Goal: Task Accomplishment & Management: Complete application form

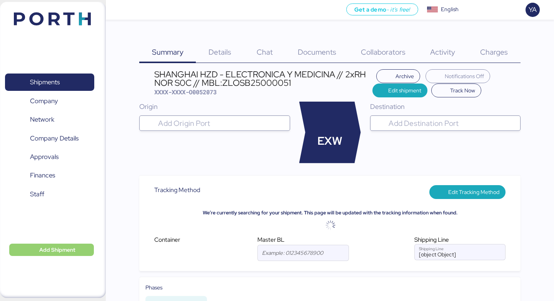
click at [31, 247] on span "Add Shipment" at bounding box center [51, 249] width 72 height 9
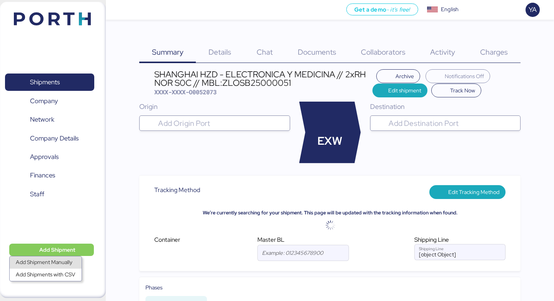
click at [52, 259] on div "Add Shipment Manually" at bounding box center [46, 262] width 60 height 11
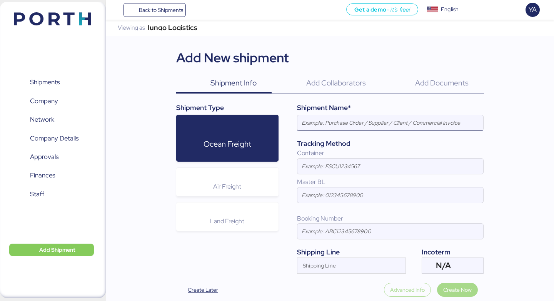
click at [338, 117] on input at bounding box center [390, 122] width 186 height 15
paste input "HARMONY - SAN [PERSON_NAME] METAL FORMING // 2x 40 OT // POL: SHEKOU - POD: MAN…"
click at [383, 110] on div "Shipment Name*" at bounding box center [390, 108] width 186 height 10
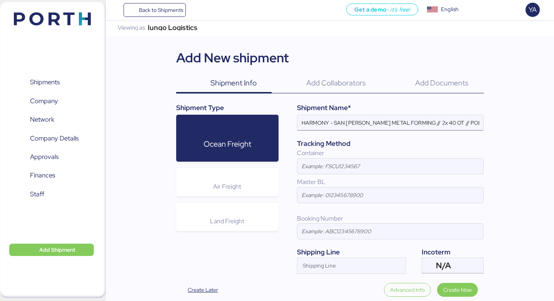
click at [384, 127] on input "HARMONY - SAN [PERSON_NAME] METAL FORMING // 2x 40 OT // POL: SHEKOU - POD: MAN…" at bounding box center [390, 122] width 186 height 15
click at [424, 123] on input "HARMONY - SAN [PERSON_NAME] METAL FORMING // 2x 40 OT // POL: SHEKOU - POD: MAN…" at bounding box center [390, 122] width 186 height 15
paste input "630"
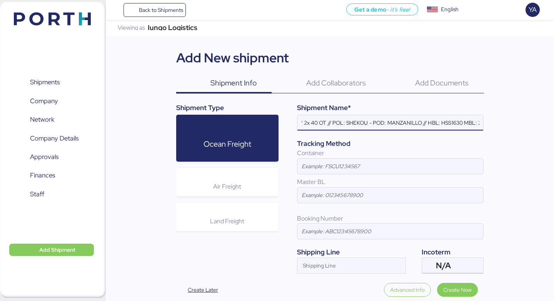
scroll to position [0, 0]
click at [359, 126] on input "HARMONY - SAN [PERSON_NAME] METAL FORMING // 2x 40 OT // POL: SHEKOU - POD: MAN…" at bounding box center [390, 122] width 186 height 15
click at [464, 126] on input "HARMONY - SAN [PERSON_NAME] METAL FORMING // 2x 40 OT // POL: SHEKOU - POD: MAN…" at bounding box center [390, 122] width 186 height 15
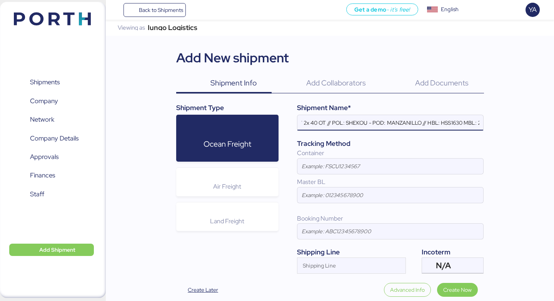
paste input "030F539602"
click at [437, 128] on input "HARMONY - SAN [PERSON_NAME] METAL FORMING // 2x 40 OT // POL: SHEKOU - POD: MAN…" at bounding box center [390, 122] width 186 height 15
click at [413, 124] on input "HARMONY - SAN [PERSON_NAME] METAL FORMING // 2x 40 OT // POL: SHEKOU - POD: MAN…" at bounding box center [390, 122] width 186 height 15
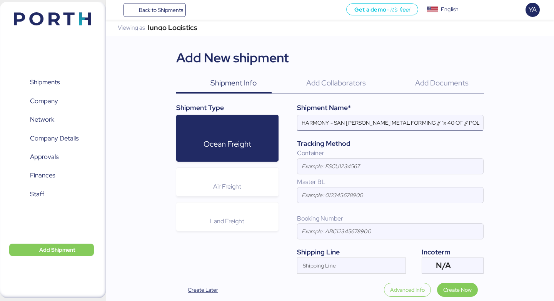
type input "HARMONY - SAN [PERSON_NAME] METAL FORMING // 1x 40 OT // POL: SHEKOU - POD: MAN…"
click at [453, 164] on input at bounding box center [390, 165] width 186 height 15
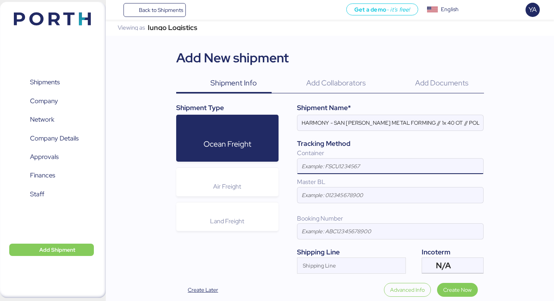
paste input "WHLU3415763"
type input "WHLU3415763"
click at [317, 192] on input at bounding box center [390, 194] width 186 height 15
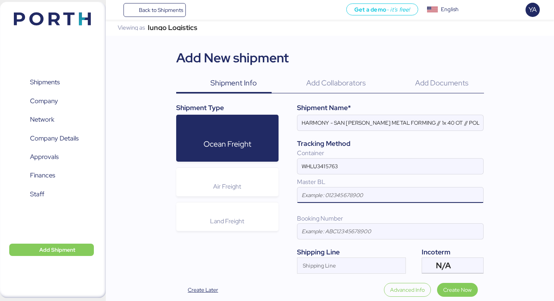
click at [344, 132] on div at bounding box center [390, 134] width 186 height 8
click at [344, 130] on input "HARMONY - SAN [PERSON_NAME] METAL FORMING // 1x 40 OT // POL: SHEKOU - POD: MAN…" at bounding box center [390, 122] width 186 height 15
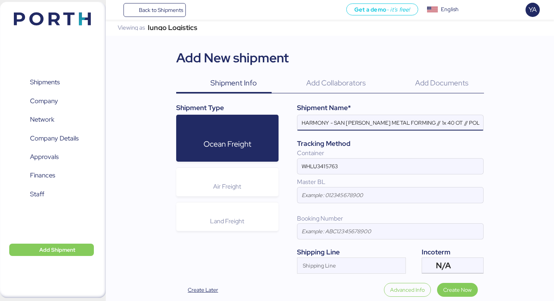
click at [346, 126] on input "HARMONY - SAN [PERSON_NAME] METAL FORMING // 1x 40 OT // POL: SHEKOU - POD: MAN…" at bounding box center [390, 122] width 186 height 15
click at [461, 120] on input "HARMONY - SAN [PERSON_NAME] METAL FORMING // 1x 40 OT // POL: SHEKOU - POD: MAN…" at bounding box center [390, 122] width 186 height 15
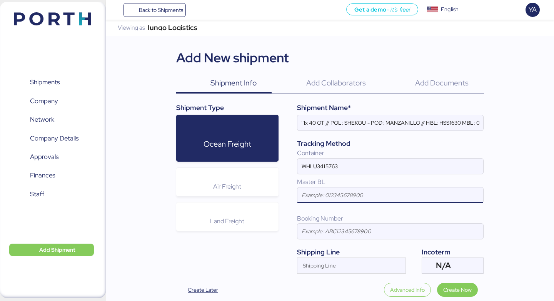
click at [358, 192] on input at bounding box center [390, 194] width 186 height 15
paste input "030F539602"
type input "030F539602"
click at [345, 233] on input at bounding box center [390, 230] width 186 height 15
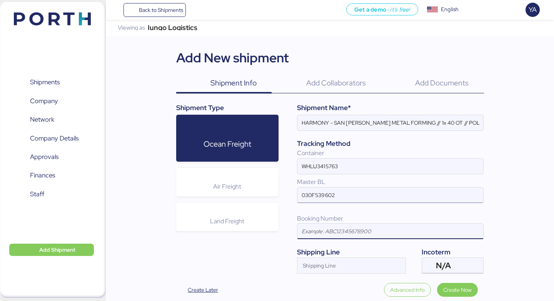
paste input "030F539602"
type input "030F539602"
click at [337, 266] on input "Shipping Line" at bounding box center [344, 267] width 94 height 9
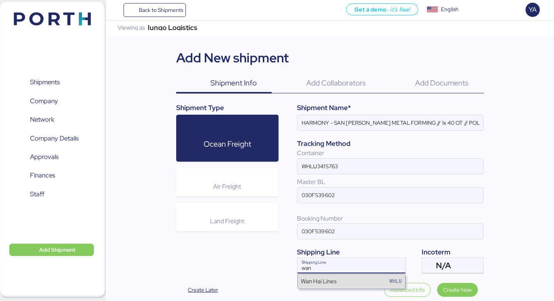
type input "wan"
click at [339, 286] on div "Wan Hai Lines WHLU" at bounding box center [351, 281] width 107 height 15
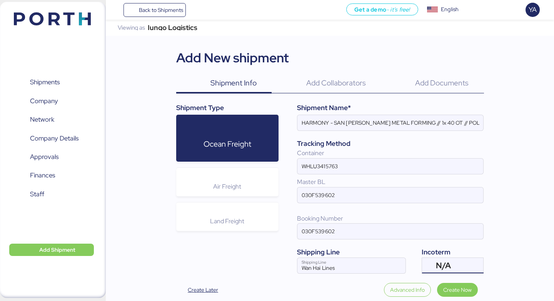
click at [452, 262] on div "N/A" at bounding box center [452, 265] width 32 height 15
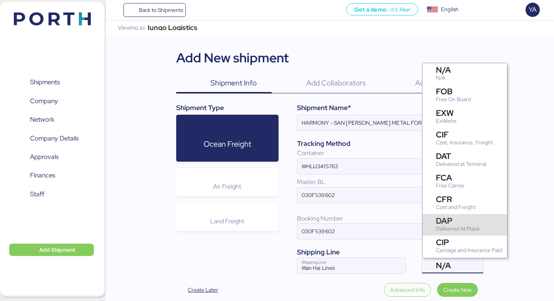
click at [457, 220] on div "DAP" at bounding box center [458, 220] width 44 height 8
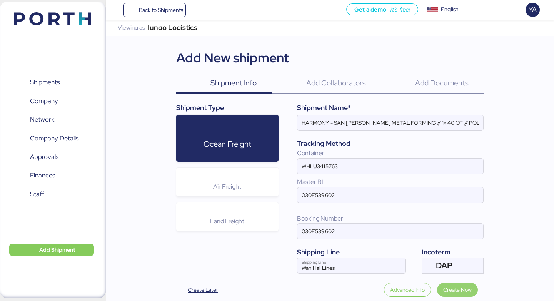
click at [458, 283] on span "Create Now" at bounding box center [457, 290] width 41 height 14
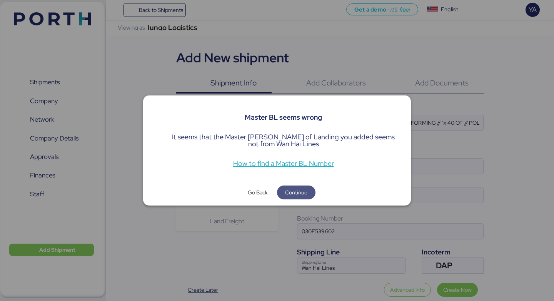
click at [302, 186] on span "Continue" at bounding box center [296, 192] width 38 height 14
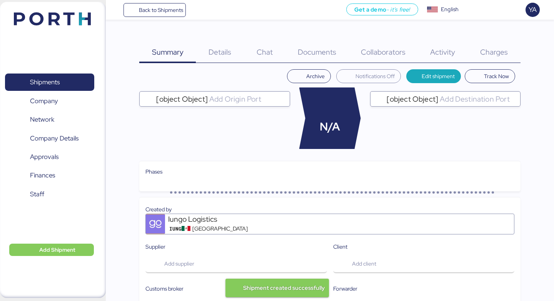
click at [321, 48] on span "Documents" at bounding box center [317, 52] width 38 height 10
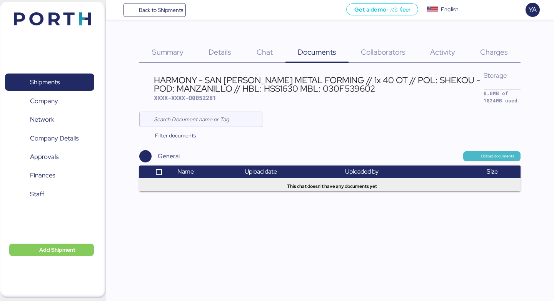
click at [486, 152] on span "Upload documents" at bounding box center [491, 156] width 57 height 10
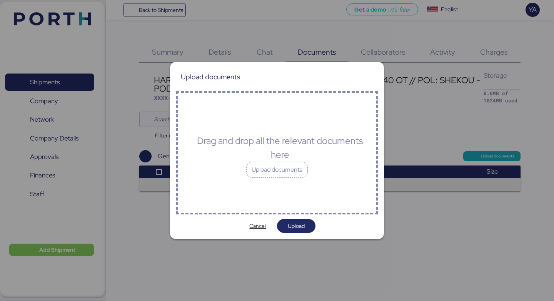
click at [292, 154] on div "Drag and drop all the relevant documents here" at bounding box center [279, 148] width 179 height 28
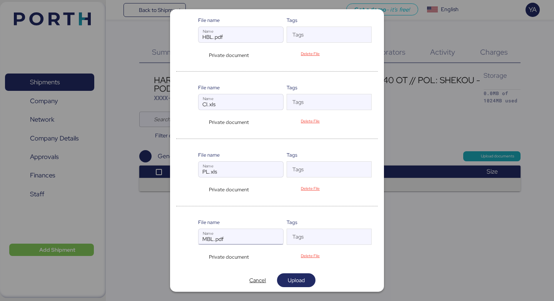
scroll to position [66, 0]
click at [218, 252] on span "Private document" at bounding box center [229, 255] width 40 height 7
click at [201, 255] on div "Private document" at bounding box center [227, 255] width 59 height 7
click at [289, 278] on span "Upload" at bounding box center [296, 278] width 17 height 9
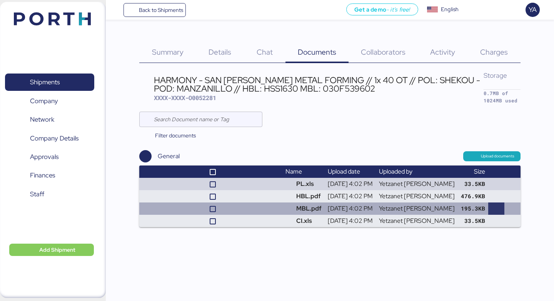
click at [492, 208] on span "button" at bounding box center [495, 208] width 13 height 9
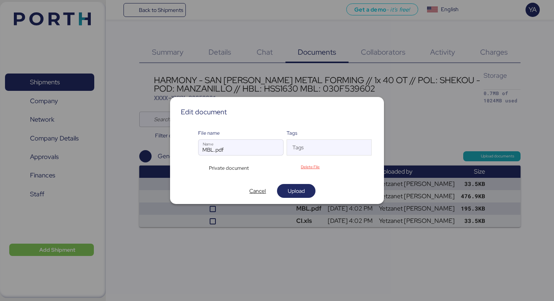
click at [203, 169] on div "Private document" at bounding box center [227, 167] width 59 height 7
click at [303, 191] on span "Upload" at bounding box center [296, 190] width 17 height 9
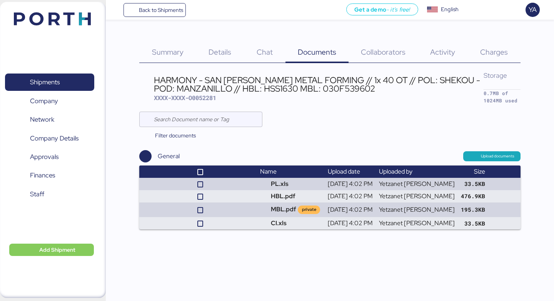
click at [201, 55] on div "Details 0" at bounding box center [220, 47] width 48 height 31
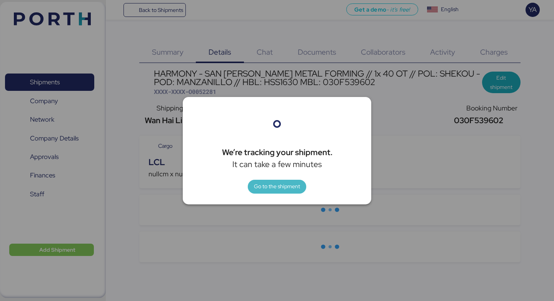
click at [273, 191] on span "Go to the shipment" at bounding box center [277, 186] width 46 height 11
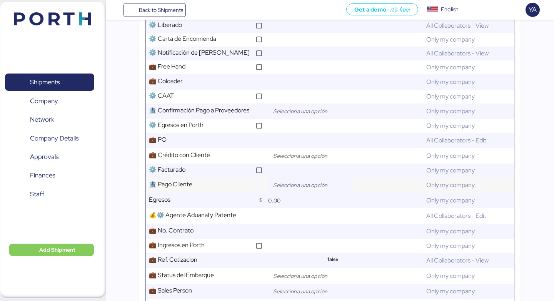
scroll to position [334, 0]
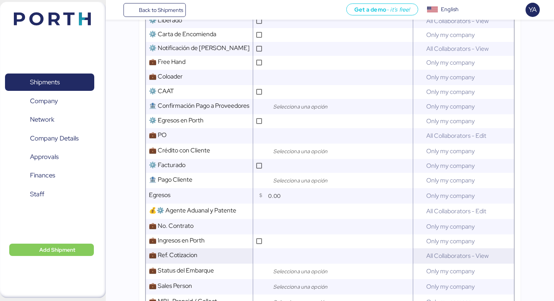
click at [286, 257] on input "text" at bounding box center [339, 255] width 146 height 15
click at [286, 269] on input "search" at bounding box center [311, 270] width 81 height 9
click at [294, 235] on span "Open" at bounding box center [288, 238] width 13 height 7
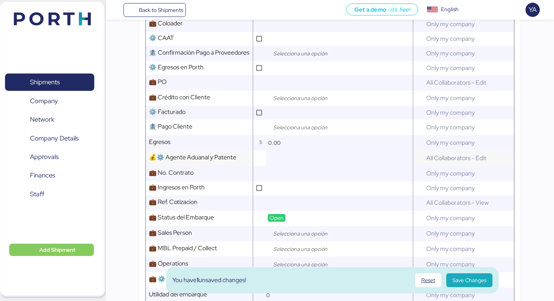
scroll to position [396, 0]
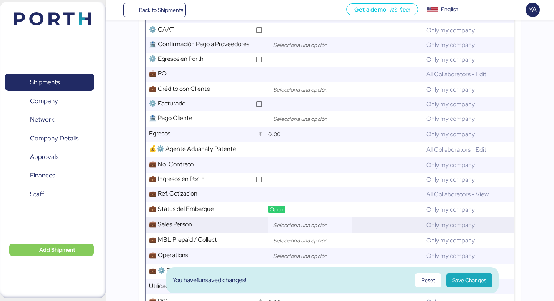
click at [308, 225] on input "search" at bounding box center [311, 224] width 81 height 9
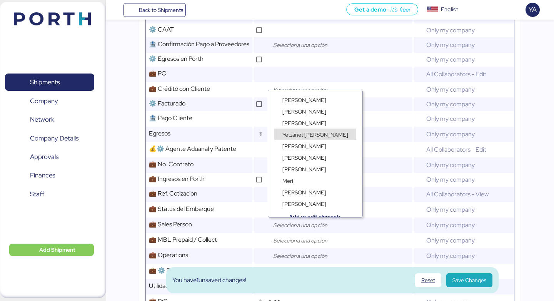
click at [312, 132] on span "Yetzanet [PERSON_NAME]" at bounding box center [315, 134] width 66 height 7
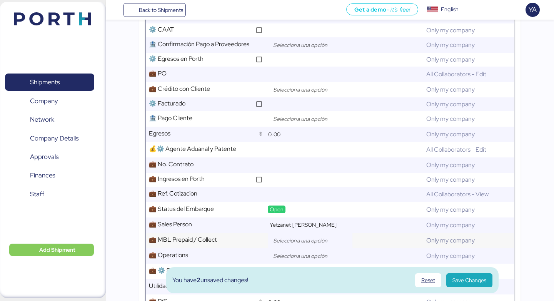
click at [297, 239] on input "search" at bounding box center [311, 240] width 81 height 9
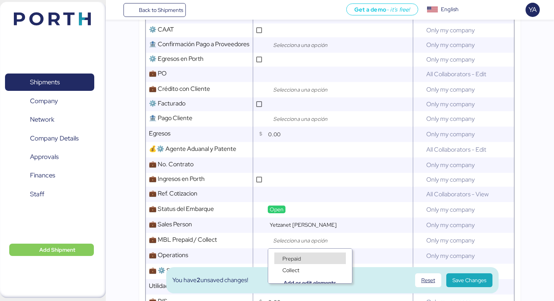
click at [304, 256] on div "Prepaid" at bounding box center [310, 258] width 72 height 12
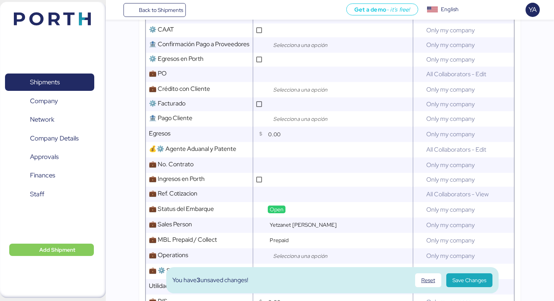
scroll to position [0, 0]
click at [305, 251] on input "search" at bounding box center [311, 255] width 81 height 9
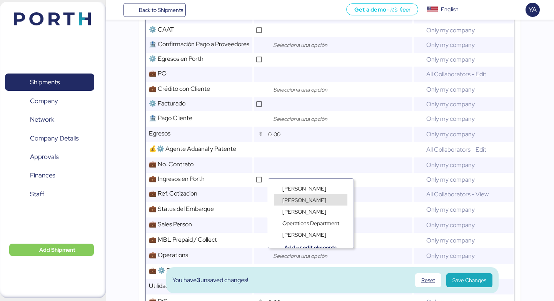
scroll to position [6, 0]
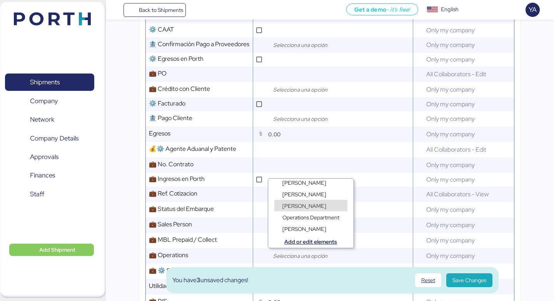
click at [308, 204] on div "[PERSON_NAME]" at bounding box center [304, 205] width 48 height 8
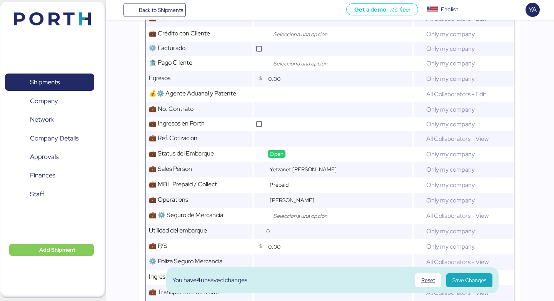
scroll to position [453, 0]
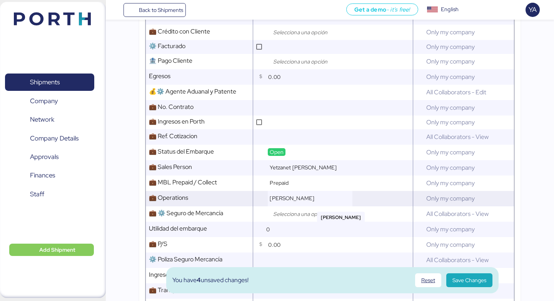
click at [308, 204] on div "[PERSON_NAME]" at bounding box center [310, 198] width 85 height 15
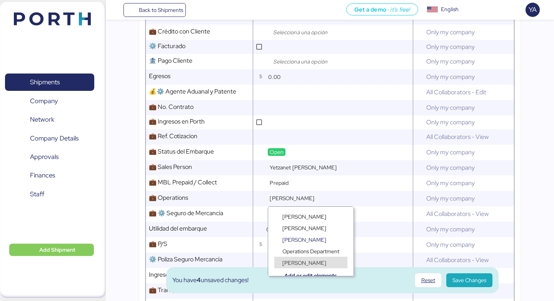
click at [311, 261] on span "[PERSON_NAME]" at bounding box center [304, 262] width 44 height 7
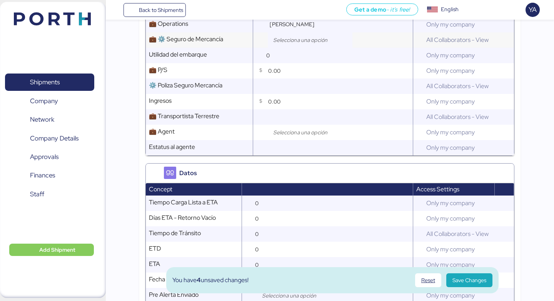
scroll to position [616, 0]
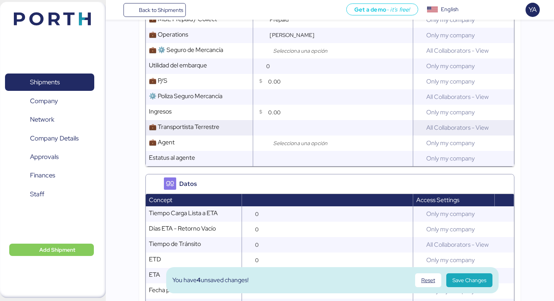
click at [324, 129] on input "text" at bounding box center [339, 127] width 146 height 15
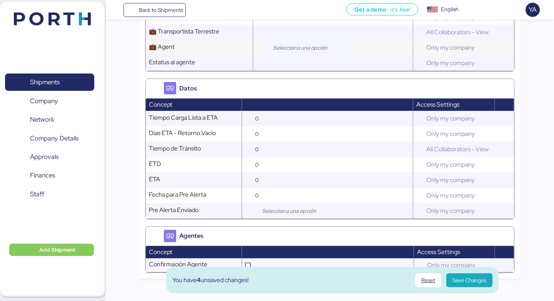
scroll to position [726, 0]
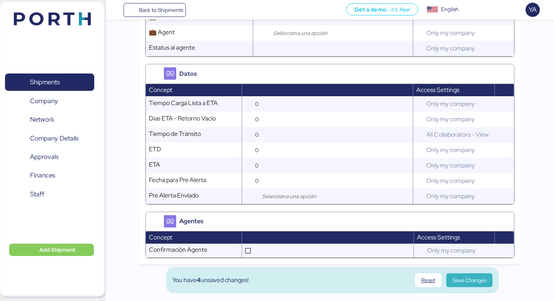
click at [466, 276] on span "Save Changes" at bounding box center [469, 279] width 34 height 9
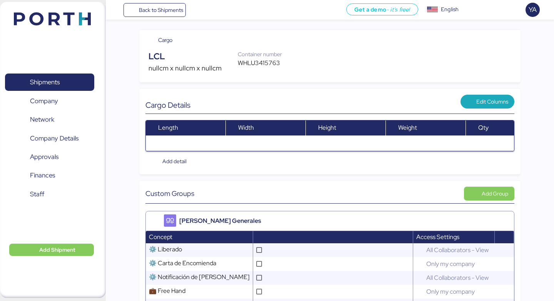
scroll to position [0, 0]
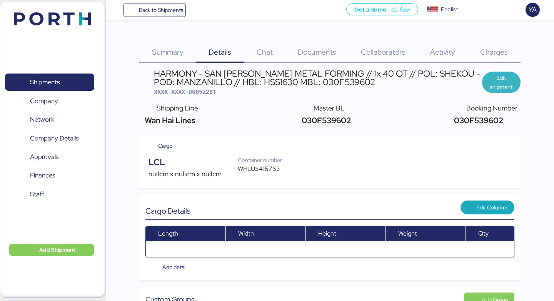
click at [511, 77] on span "Edit shipment" at bounding box center [501, 82] width 26 height 18
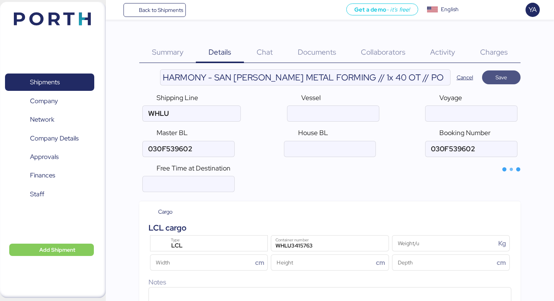
type input "Wan Hai Lines"
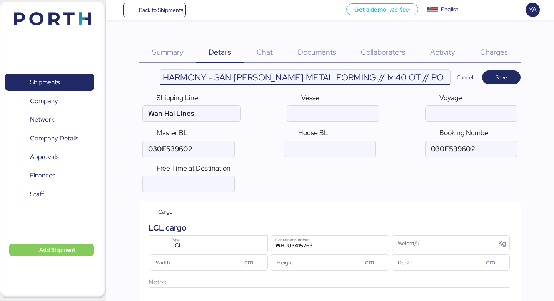
click at [382, 81] on input "HARMONY - SAN [PERSON_NAME] METAL FORMING // 1x 40 OT // POL: SHEKOU - POD: MAN…" at bounding box center [304, 77] width 289 height 15
click at [346, 80] on input "HARMONY - SAN [PERSON_NAME] METAL FORMING // 1x 40 OT // POL: SHEKOU - POD: MAN…" at bounding box center [304, 77] width 289 height 15
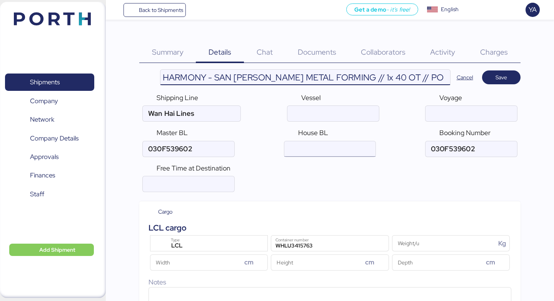
click at [306, 150] on input "ocean" at bounding box center [329, 148] width 91 height 15
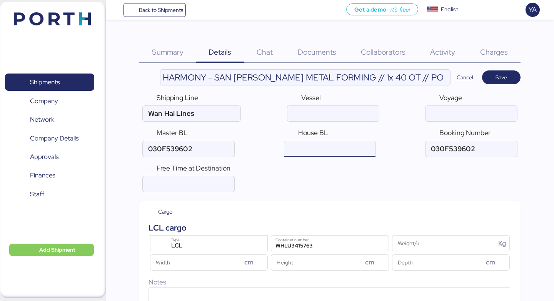
paste input "HSS1630"
type input "HSS1630"
click at [313, 209] on div "Cargo" at bounding box center [329, 211] width 368 height 8
click at [250, 244] on div "LCL" at bounding box center [209, 246] width 87 height 10
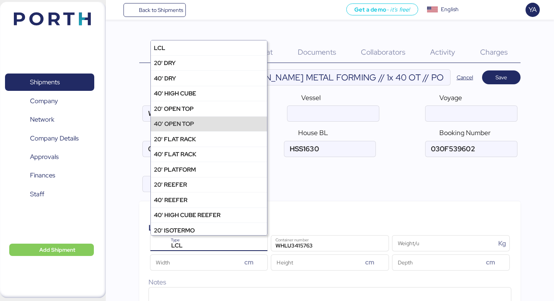
click at [234, 125] on div "40' OPEN TOP" at bounding box center [209, 123] width 116 height 15
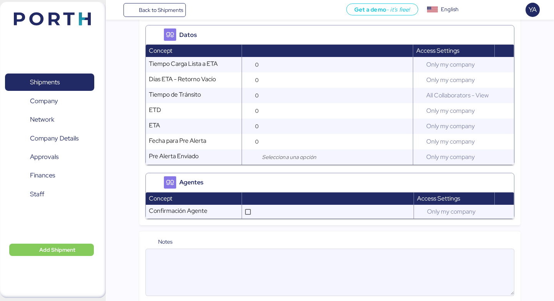
scroll to position [916, 0]
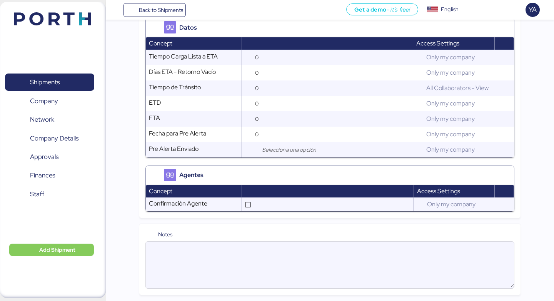
click at [231, 248] on textarea at bounding box center [330, 264] width 368 height 45
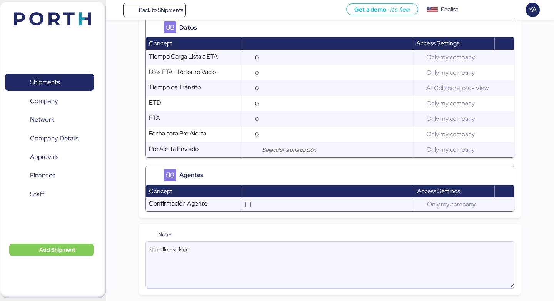
drag, startPoint x: 246, startPoint y: 250, endPoint x: 167, endPoint y: 248, distance: 78.9
click at [167, 248] on textarea "sencillo - velver*" at bounding box center [330, 264] width 368 height 45
type textarea "s"
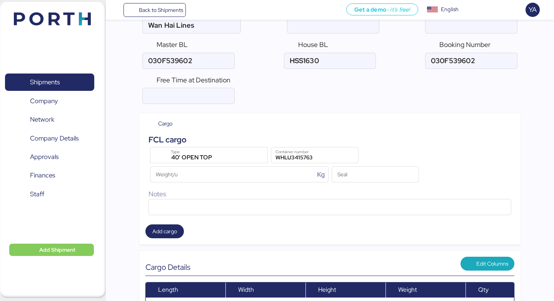
scroll to position [0, 0]
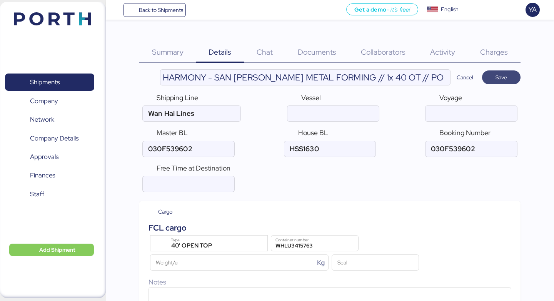
type textarea "Se mueve en sencillo"
click at [502, 78] on span "Save" at bounding box center [501, 77] width 12 height 9
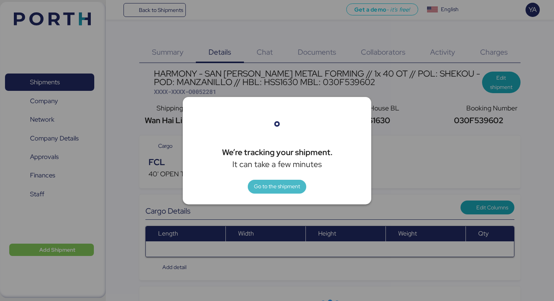
click at [287, 190] on span "Go to the shipment" at bounding box center [277, 185] width 46 height 9
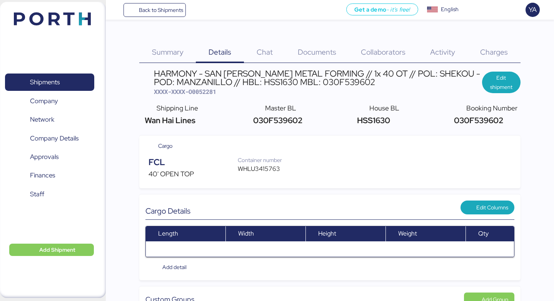
click at [488, 55] on span "Charges" at bounding box center [494, 52] width 28 height 10
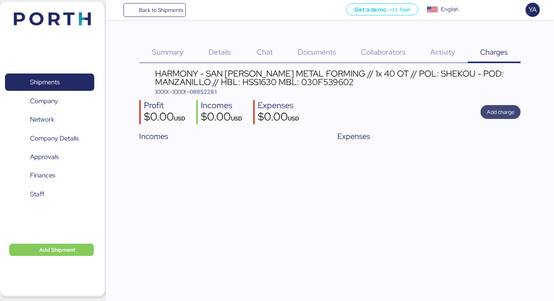
click at [508, 111] on span "Add charge" at bounding box center [500, 111] width 28 height 9
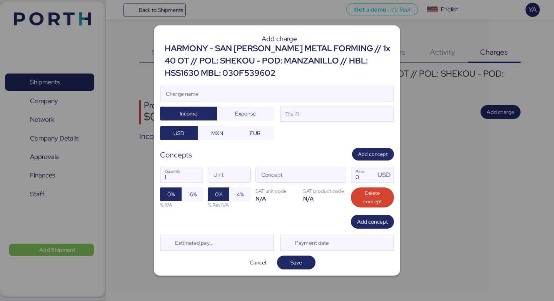
click at [338, 59] on div "HARMONY - SAN [PERSON_NAME] METAL FORMING // 1x 40 OT // POL: SHEKOU - POD: MAN…" at bounding box center [279, 60] width 229 height 37
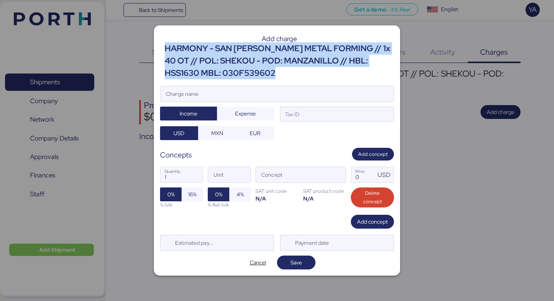
click at [338, 59] on div "HARMONY - SAN [PERSON_NAME] METAL FORMING // 1x 40 OT // POL: SHEKOU - POD: MAN…" at bounding box center [279, 60] width 229 height 37
copy div "HARMONY - SAN [PERSON_NAME] METAL FORMING // 1x 40 OT // POL: SHEKOU - POD: MAN…"
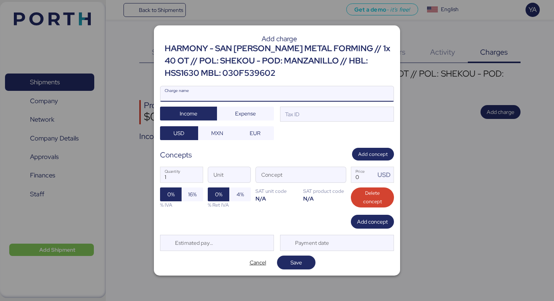
click at [294, 96] on input "Charge name" at bounding box center [276, 93] width 233 height 15
paste input "HARMONY - SAN [PERSON_NAME] METAL FORMING // 1x 40 OT // POL: SHEKOU - POD: MAN…"
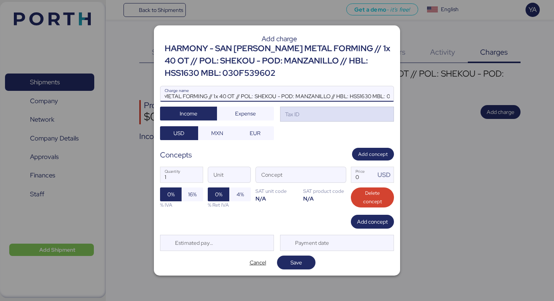
type input "HARMONY - SAN [PERSON_NAME] METAL FORMING // 1x 40 OT // POL: SHEKOU - POD: MAN…"
click at [305, 117] on div "Tax ID" at bounding box center [337, 113] width 114 height 15
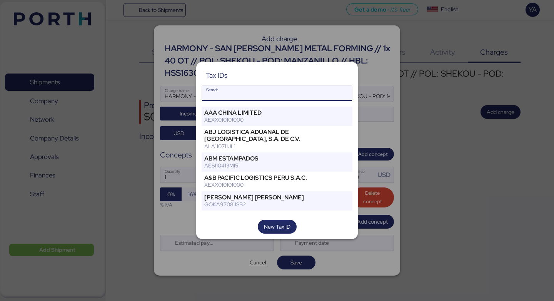
click at [299, 96] on input "Search" at bounding box center [277, 92] width 150 height 15
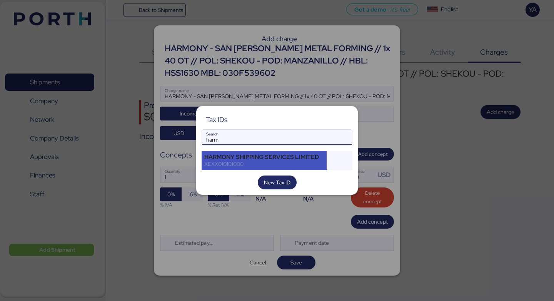
type input "harm"
click at [261, 160] on div "HARMONY SHIPPING SERVICES LIMITED" at bounding box center [264, 156] width 120 height 7
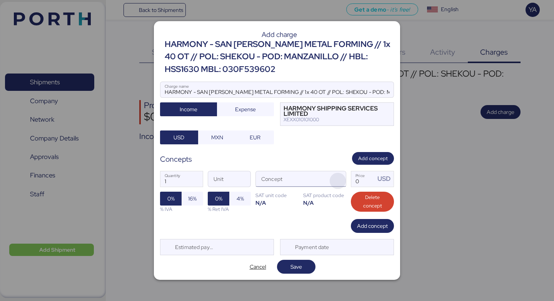
click at [331, 184] on span "button" at bounding box center [337, 181] width 16 height 16
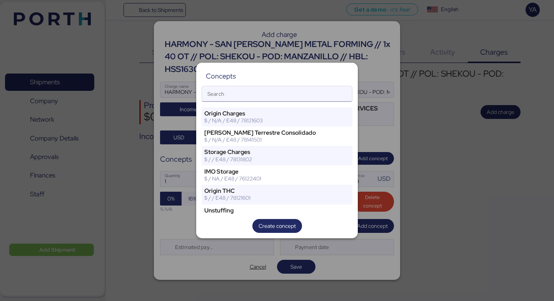
click at [317, 100] on input "Search" at bounding box center [277, 93] width 150 height 15
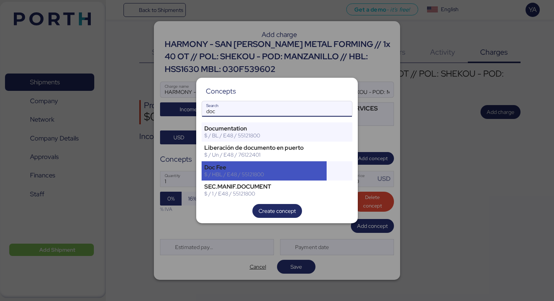
type input "doc"
click at [278, 171] on div "$ / HBL / E48 / 55121800" at bounding box center [264, 174] width 120 height 7
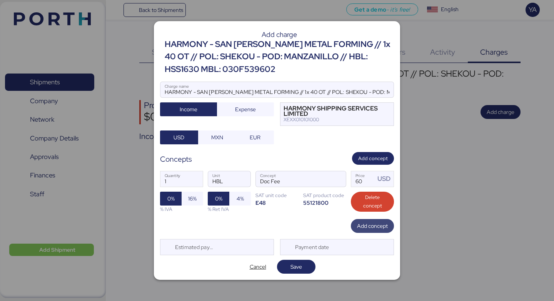
click at [368, 224] on span "Add concept" at bounding box center [372, 225] width 31 height 9
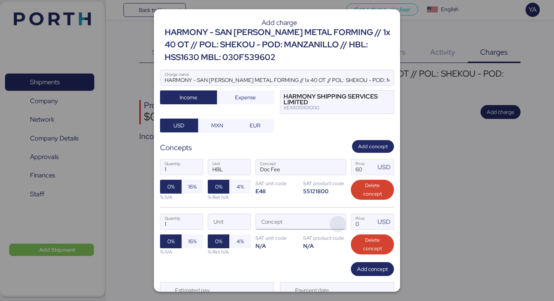
click at [339, 222] on span "button" at bounding box center [337, 224] width 16 height 16
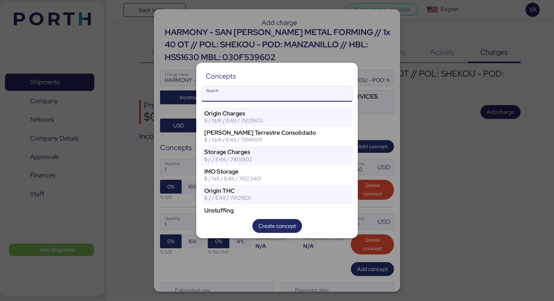
click at [310, 90] on input "Search" at bounding box center [277, 93] width 150 height 15
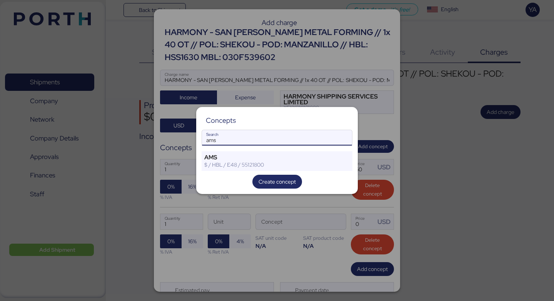
type input "ams"
click at [295, 148] on div "Concepts ams Search AMS $ / HBL / E48 / 55121800 Create concept" at bounding box center [276, 150] width 161 height 87
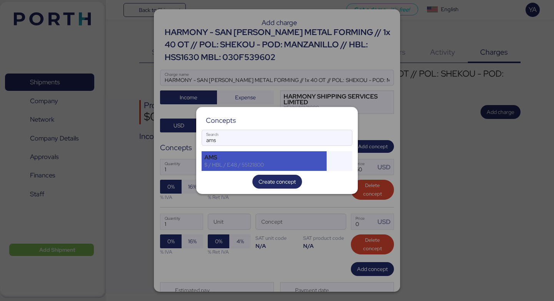
click at [295, 156] on div "AMS" at bounding box center [264, 157] width 120 height 7
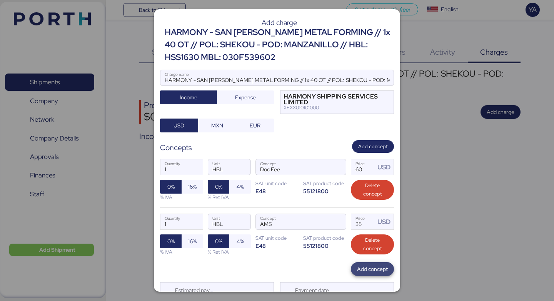
click at [361, 263] on span "Add concept" at bounding box center [372, 268] width 31 height 11
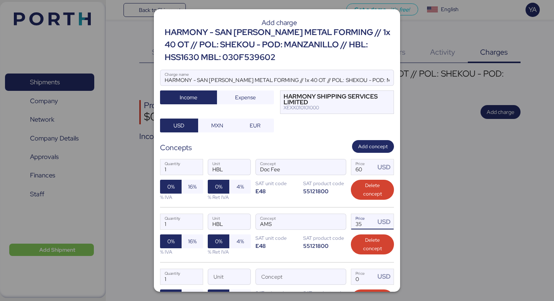
drag, startPoint x: 364, startPoint y: 226, endPoint x: 317, endPoint y: 231, distance: 47.1
click at [317, 231] on div "1 Quantity HBL Unit AMS Concept 35 Price USD 0% 16% % IVA 0% 4% % Ret IVA SAT u…" at bounding box center [277, 234] width 234 height 55
type input "3"
type input "40"
click at [298, 257] on div "1 Quantity HBL Unit AMS Concept 40 Price USD 0% 16% % IVA 0% 4% % Ret IVA SAT u…" at bounding box center [277, 234] width 234 height 55
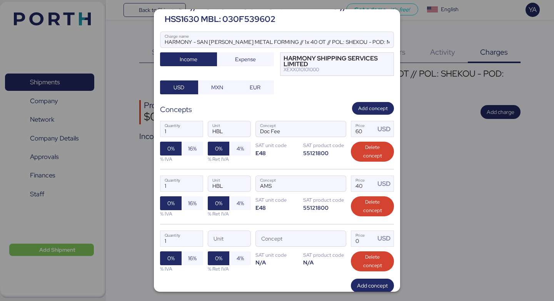
scroll to position [64, 0]
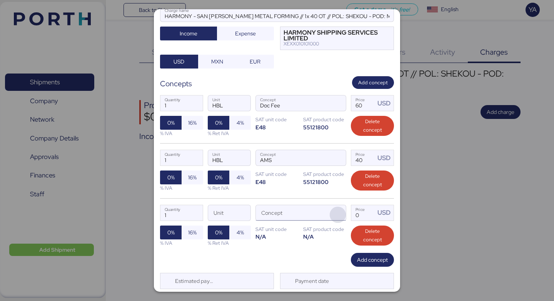
click at [340, 217] on span "button" at bounding box center [337, 214] width 16 height 16
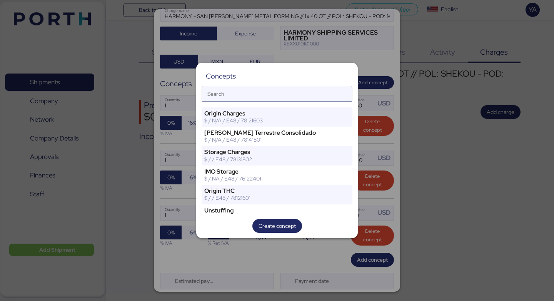
click at [318, 93] on input "Search" at bounding box center [277, 93] width 150 height 15
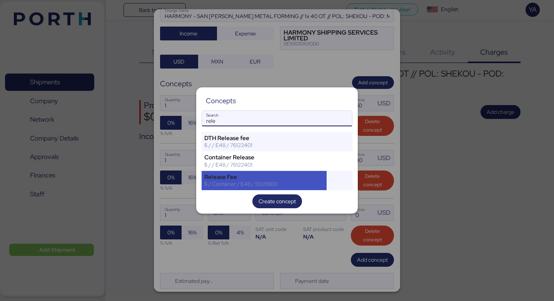
type input "rele"
click at [247, 177] on div "Release Fee" at bounding box center [264, 176] width 120 height 7
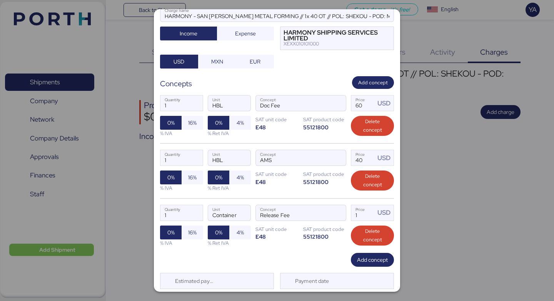
scroll to position [86, 0]
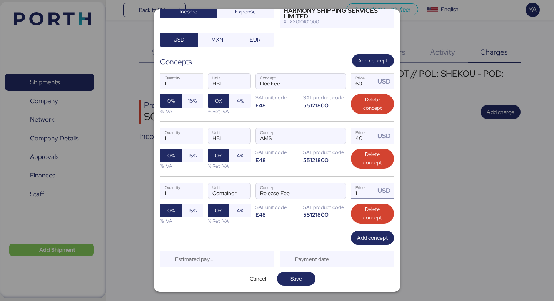
click at [371, 193] on input "1" at bounding box center [363, 190] width 24 height 15
type input "200"
click at [364, 239] on span "Add concept" at bounding box center [372, 237] width 31 height 9
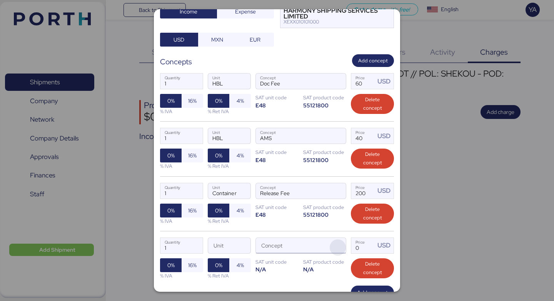
click at [339, 250] on span "button" at bounding box center [337, 247] width 16 height 16
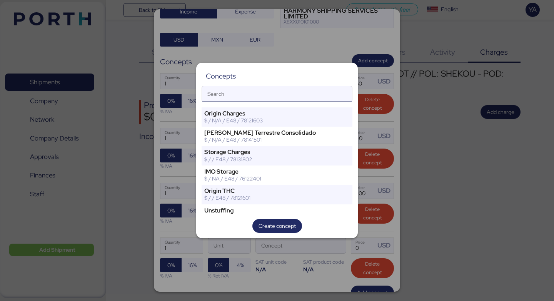
click at [308, 100] on input "Search" at bounding box center [277, 93] width 150 height 15
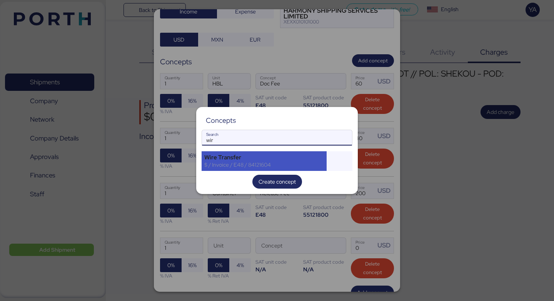
type input "wir"
click at [266, 160] on div "Wire Transfer" at bounding box center [264, 157] width 120 height 7
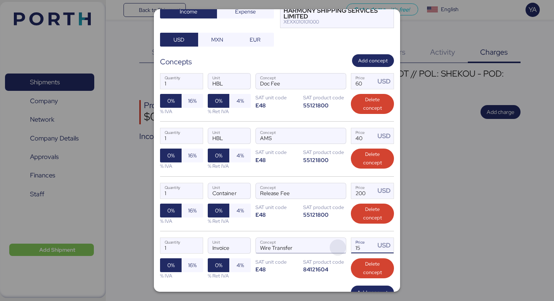
drag, startPoint x: 372, startPoint y: 244, endPoint x: 333, endPoint y: 244, distance: 38.8
click at [333, 244] on div "1 Quantity Invoice Unit Wire Transfer Concept 15 Price USD 0% 16% % IVA 0% 4% %…" at bounding box center [277, 258] width 234 height 55
type input "20"
click at [313, 239] on input "Wire Transfer" at bounding box center [292, 245] width 72 height 15
click at [318, 228] on div "1 Quantity Container Unit Release Fee Concept 200 Price USD 0% 16% % IVA 0% 4% …" at bounding box center [277, 203] width 234 height 55
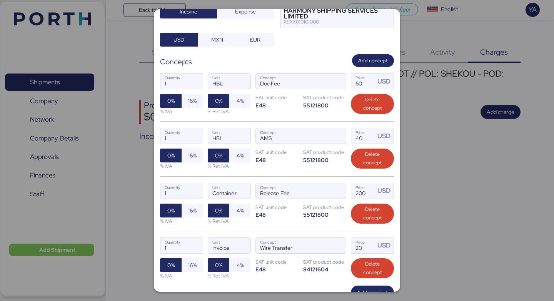
scroll to position [140, 0]
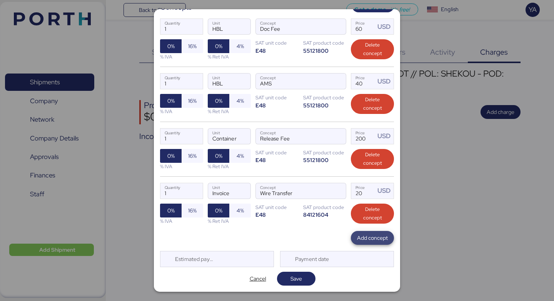
click at [357, 238] on span "Add concept" at bounding box center [372, 237] width 31 height 9
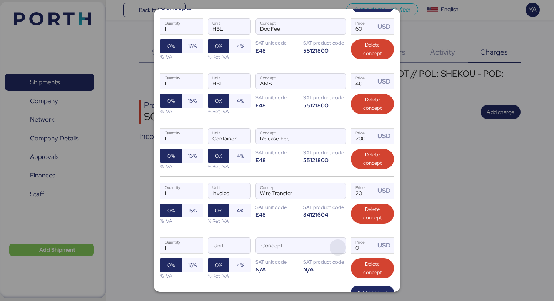
click at [334, 246] on span "button" at bounding box center [337, 247] width 16 height 16
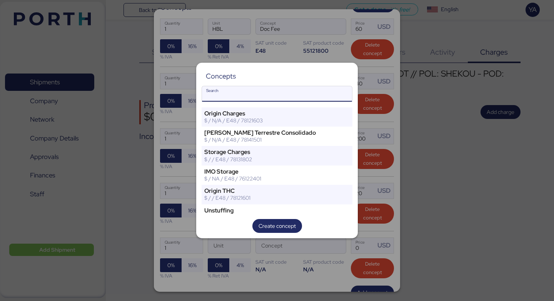
click at [314, 86] on input "Search" at bounding box center [277, 93] width 150 height 15
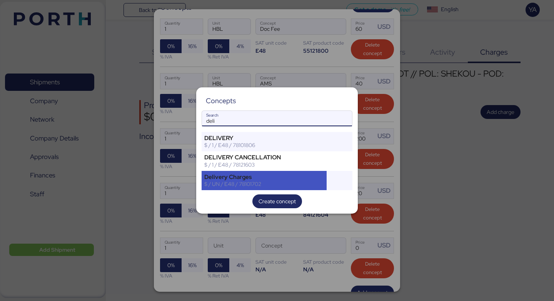
type input "deli"
click at [266, 174] on div "Delivery Charges" at bounding box center [264, 176] width 120 height 7
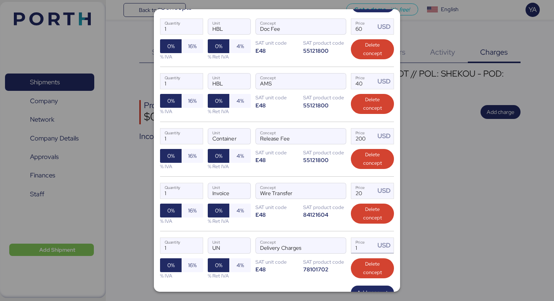
click at [364, 244] on input "1" at bounding box center [363, 245] width 24 height 15
type input "2195"
click at [331, 227] on div "1 Quantity Invoice Unit Wire Transfer Concept 20 Price USD 0% 16% % IVA 0% 4% %…" at bounding box center [277, 203] width 234 height 55
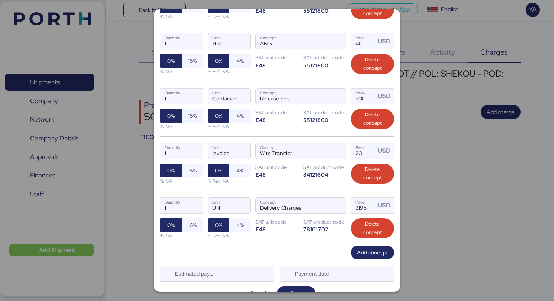
scroll to position [195, 0]
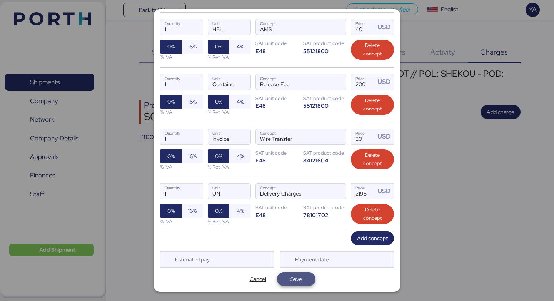
click at [303, 274] on span "Save" at bounding box center [296, 278] width 26 height 11
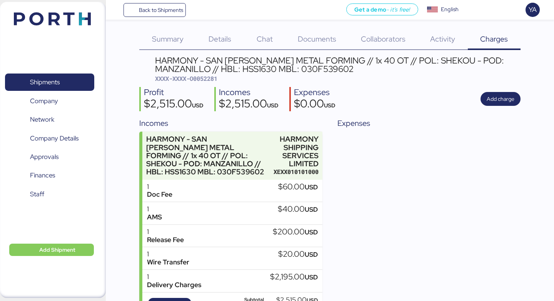
scroll to position [0, 0]
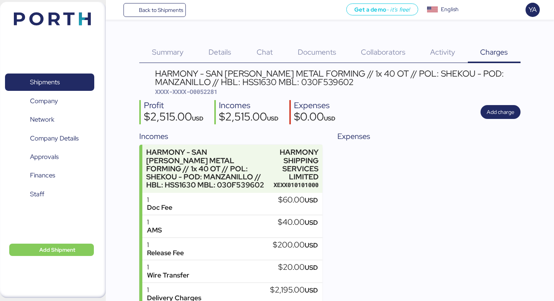
click at [279, 82] on div "HARMONY - SAN [PERSON_NAME] METAL FORMING // 1x 40 OT // POL: SHEKOU - POD: MAN…" at bounding box center [337, 77] width 365 height 17
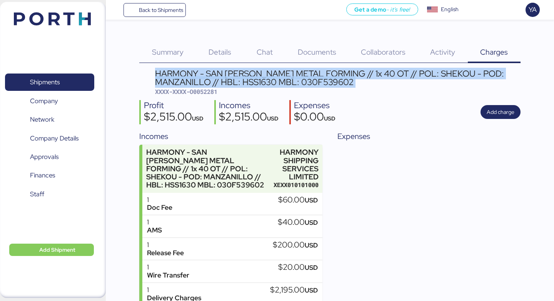
click at [279, 82] on div "HARMONY - SAN [PERSON_NAME] METAL FORMING // 1x 40 OT // POL: SHEKOU - POD: MAN…" at bounding box center [337, 77] width 365 height 17
copy div "HARMONY - SAN [PERSON_NAME] METAL FORMING // 1x 40 OT // POL: SHEKOU - POD: MAN…"
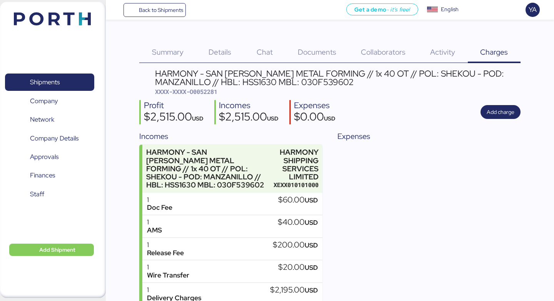
click at [217, 90] on span "XXXX-XXXX-O0052281" at bounding box center [186, 92] width 62 height 8
copy span "O0052281"
click at [482, 53] on span "Charges" at bounding box center [494, 52] width 28 height 10
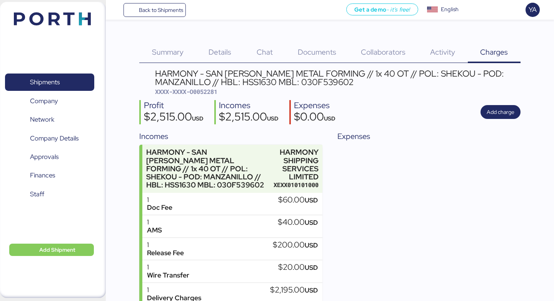
click at [390, 128] on div "HARMONY - SAN [PERSON_NAME] METAL FORMING // 1x 40 OT // POL: SHEKOU - POD: MAN…" at bounding box center [329, 205] width 381 height 273
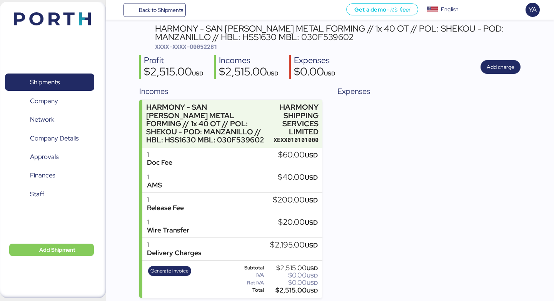
scroll to position [48, 0]
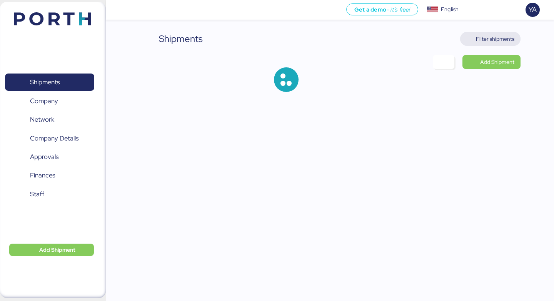
click at [494, 42] on span "Filter shipments" at bounding box center [495, 38] width 38 height 9
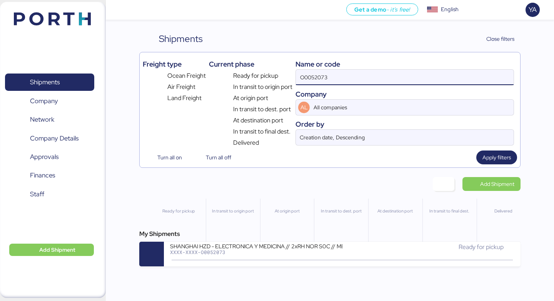
click at [406, 84] on input "O0052073" at bounding box center [405, 77] width 218 height 15
type input "d"
type input "san luis m"
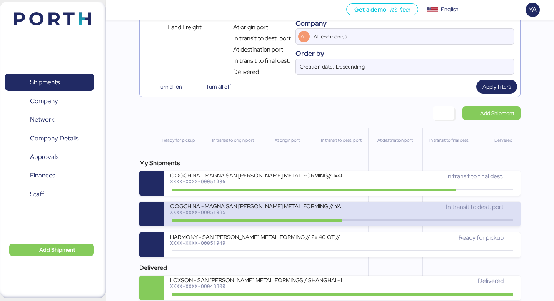
scroll to position [73, 0]
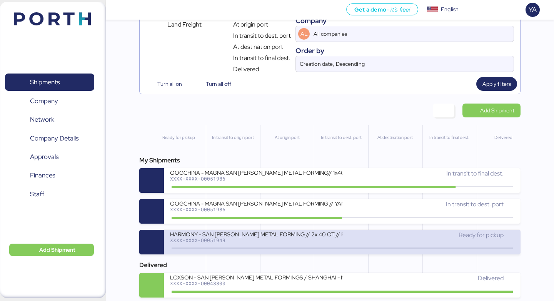
click at [309, 235] on div "HARMONY - SAN [PERSON_NAME] METAL FORMING // 2x 40 OT // POL: SHEKOU - POD: MAN…" at bounding box center [256, 233] width 172 height 7
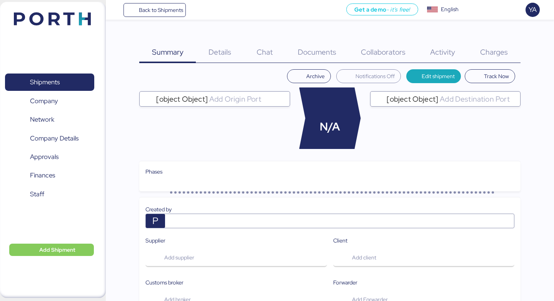
click at [255, 70] on header "Archive Notifications Off Edit shipment Track Now" at bounding box center [329, 76] width 381 height 14
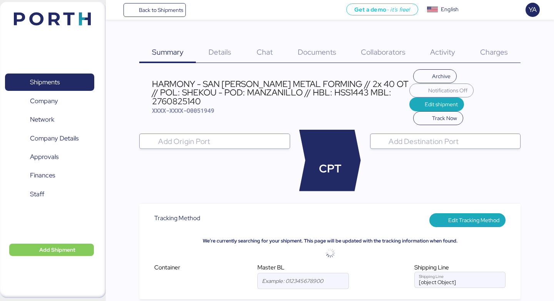
click at [253, 80] on div "HARMONY - SAN [PERSON_NAME] METAL FORMING // 2x 40 OT // POL: SHEKOU - POD: MAN…" at bounding box center [280, 93] width 257 height 26
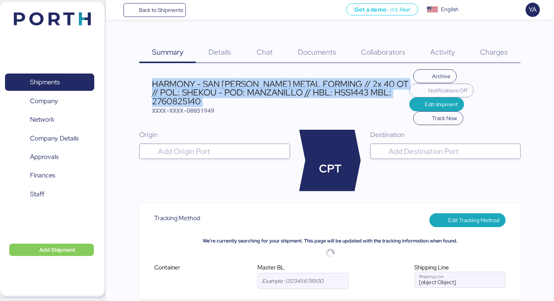
click at [253, 80] on div "HARMONY - SAN [PERSON_NAME] METAL FORMING // 2x 40 OT // POL: SHEKOU - POD: MAN…" at bounding box center [280, 93] width 257 height 26
